Goal: Task Accomplishment & Management: Use online tool/utility

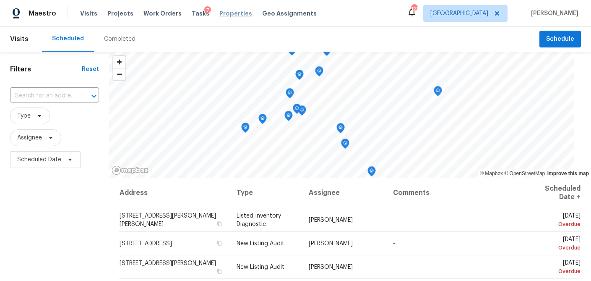
click at [221, 13] on span "Properties" at bounding box center [235, 13] width 33 height 8
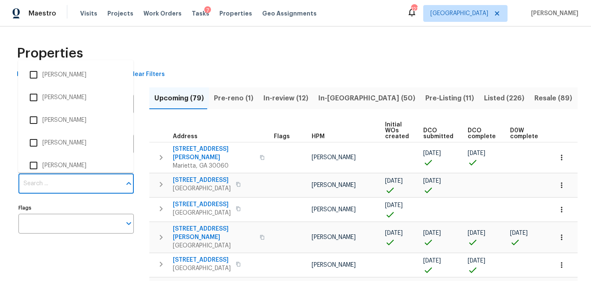
click at [41, 187] on input "Individuals" at bounding box center [69, 184] width 103 height 20
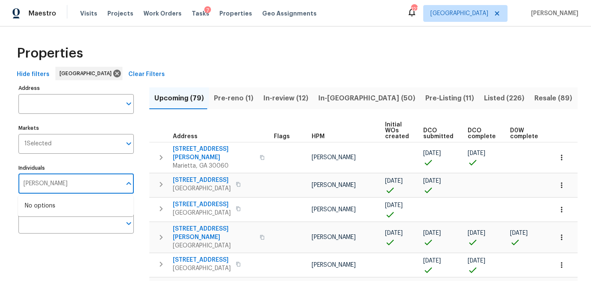
type input "[PERSON_NAME]"
click at [31, 208] on input "checkbox" at bounding box center [34, 210] width 18 height 18
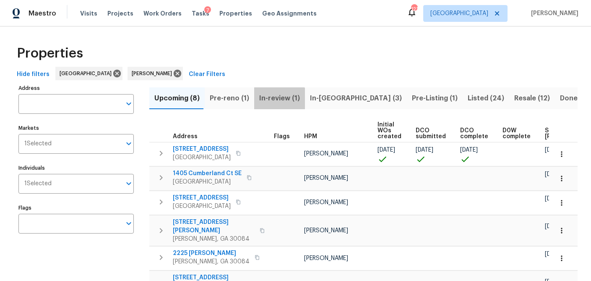
click at [273, 101] on span "In-review (1)" at bounding box center [279, 98] width 41 height 12
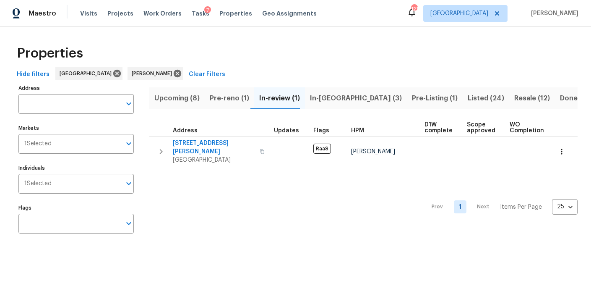
click at [220, 102] on span "Pre-reno (1)" at bounding box center [229, 98] width 39 height 12
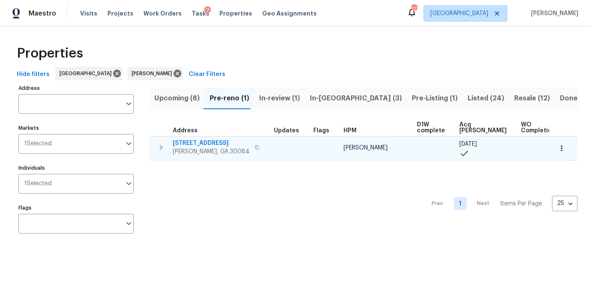
click at [194, 143] on span "[STREET_ADDRESS]" at bounding box center [211, 143] width 77 height 8
click at [566, 150] on button "button" at bounding box center [561, 148] width 18 height 18
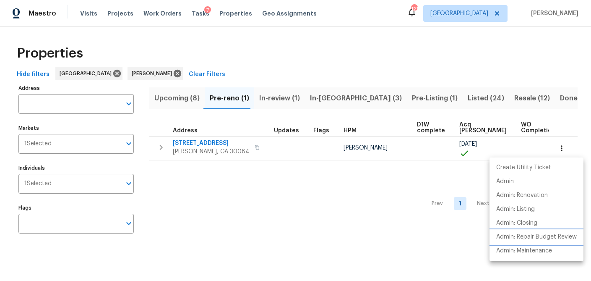
click at [531, 239] on p "Admin: Repair Budget Review" at bounding box center [536, 236] width 81 height 9
click at [199, 143] on div at bounding box center [295, 140] width 591 height 281
click at [199, 143] on div "Create Utility Ticket Admin Admin: Renovation Admin: Listing Admin: Closing Adm…" at bounding box center [295, 140] width 591 height 281
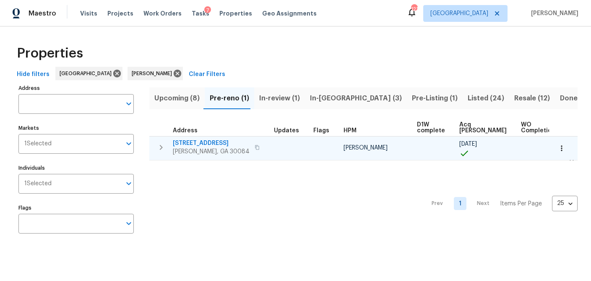
click at [192, 142] on span "[STREET_ADDRESS]" at bounding box center [211, 143] width 77 height 8
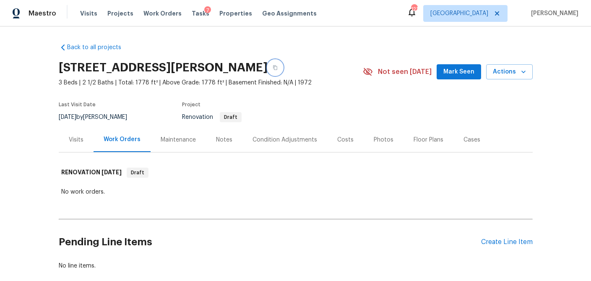
click at [268, 68] on button "button" at bounding box center [275, 67] width 15 height 15
click at [79, 141] on div "Visits" at bounding box center [76, 139] width 15 height 8
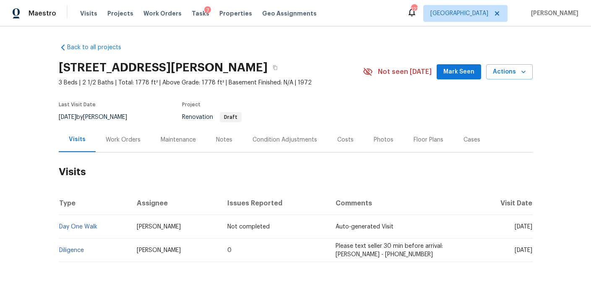
scroll to position [38, 0]
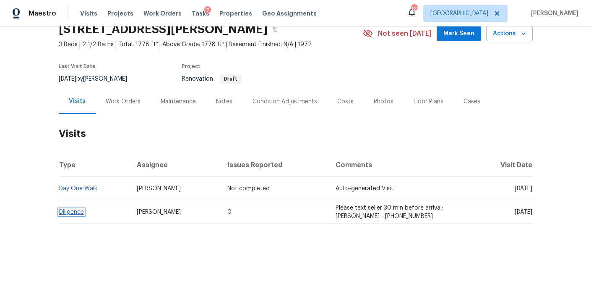
click at [75, 210] on link "Diligence" at bounding box center [71, 212] width 25 height 6
click at [82, 212] on link "Diligence" at bounding box center [71, 212] width 25 height 6
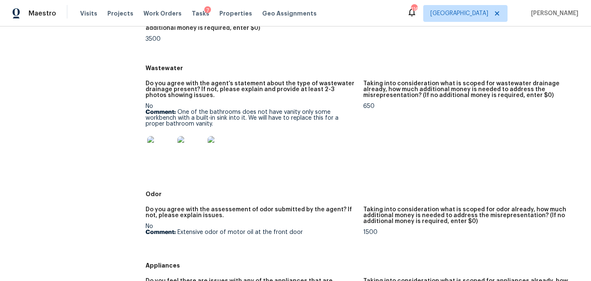
scroll to position [924, 0]
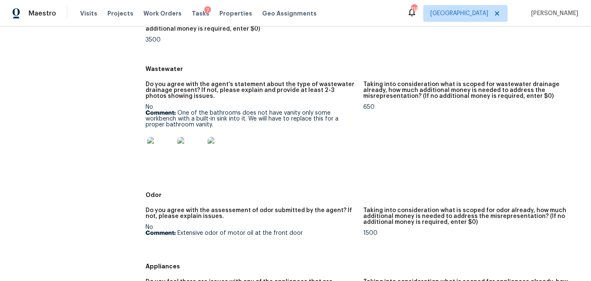
click at [163, 144] on img at bounding box center [160, 150] width 27 height 27
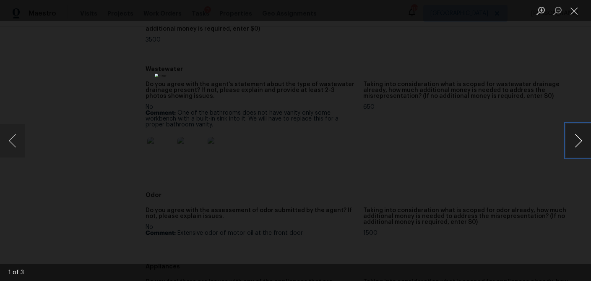
click at [582, 140] on button "Next image" at bounding box center [578, 141] width 25 height 34
click at [580, 15] on button "Close lightbox" at bounding box center [574, 10] width 17 height 15
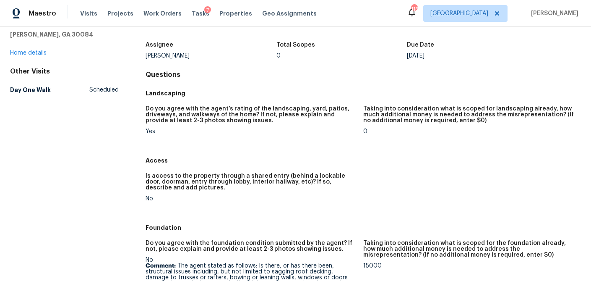
scroll to position [0, 0]
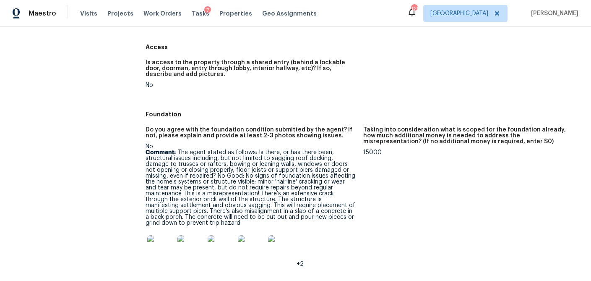
scroll to position [157, 0]
click at [169, 239] on img at bounding box center [160, 247] width 27 height 27
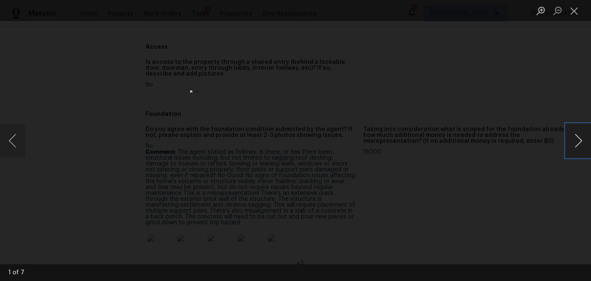
click at [570, 142] on button "Next image" at bounding box center [578, 141] width 25 height 34
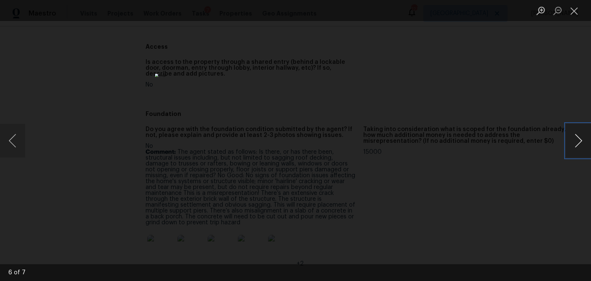
click at [570, 142] on button "Next image" at bounding box center [578, 141] width 25 height 34
click at [580, 13] on button "Close lightbox" at bounding box center [574, 10] width 17 height 15
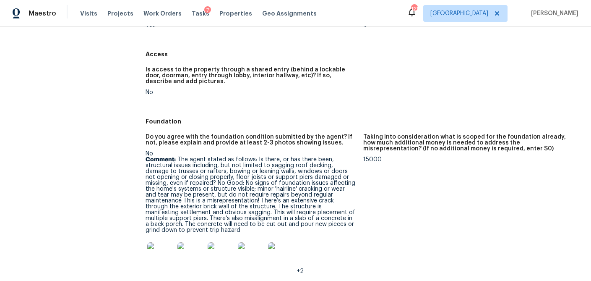
scroll to position [0, 0]
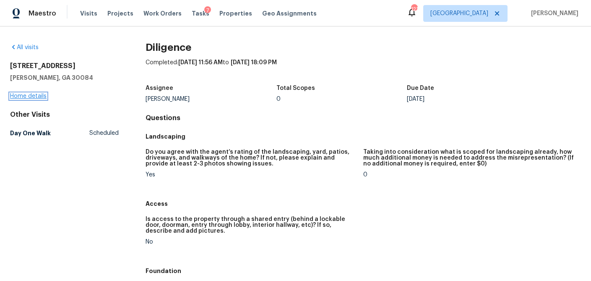
click at [26, 97] on link "Home details" at bounding box center [28, 96] width 36 height 6
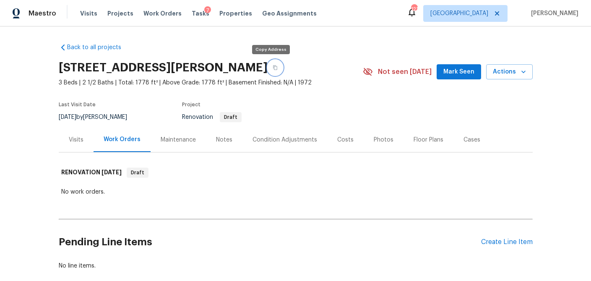
click at [273, 69] on icon "button" at bounding box center [275, 67] width 5 height 5
click at [230, 138] on div "Notes" at bounding box center [224, 139] width 16 height 8
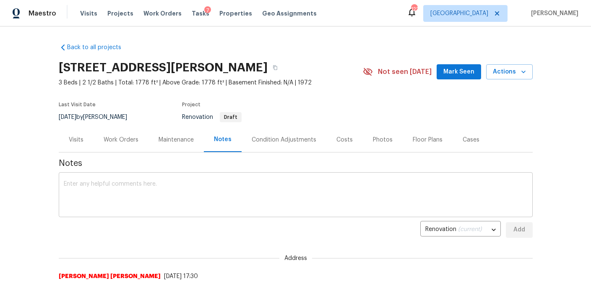
click at [183, 186] on textarea at bounding box center [296, 195] width 464 height 29
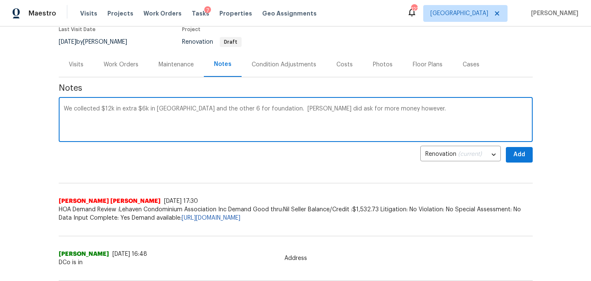
scroll to position [75, 0]
type textarea "We collected $12k in extra $6k in HVAC and the other 6 for foundation. Samuel d…"
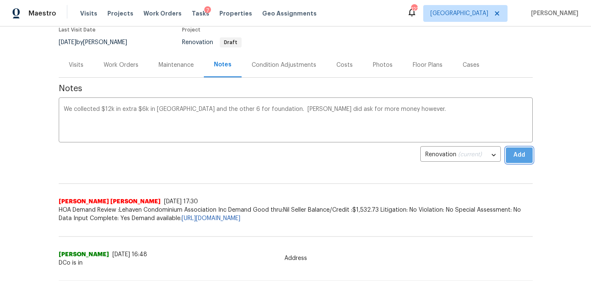
click at [522, 158] on span "Add" at bounding box center [518, 155] width 13 height 10
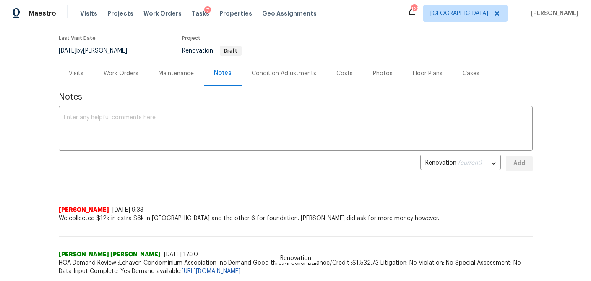
scroll to position [0, 0]
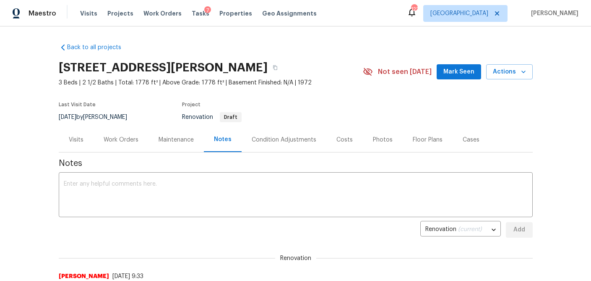
click at [346, 140] on div "Costs" at bounding box center [344, 139] width 16 height 8
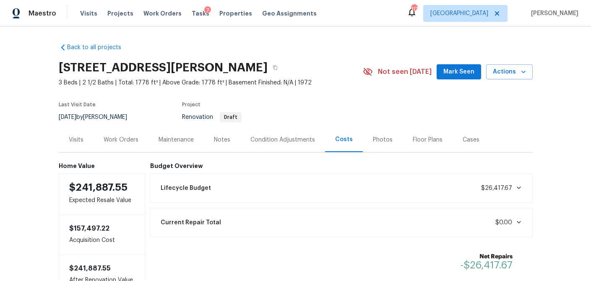
scroll to position [65, 0]
